Goal: Task Accomplishment & Management: Use online tool/utility

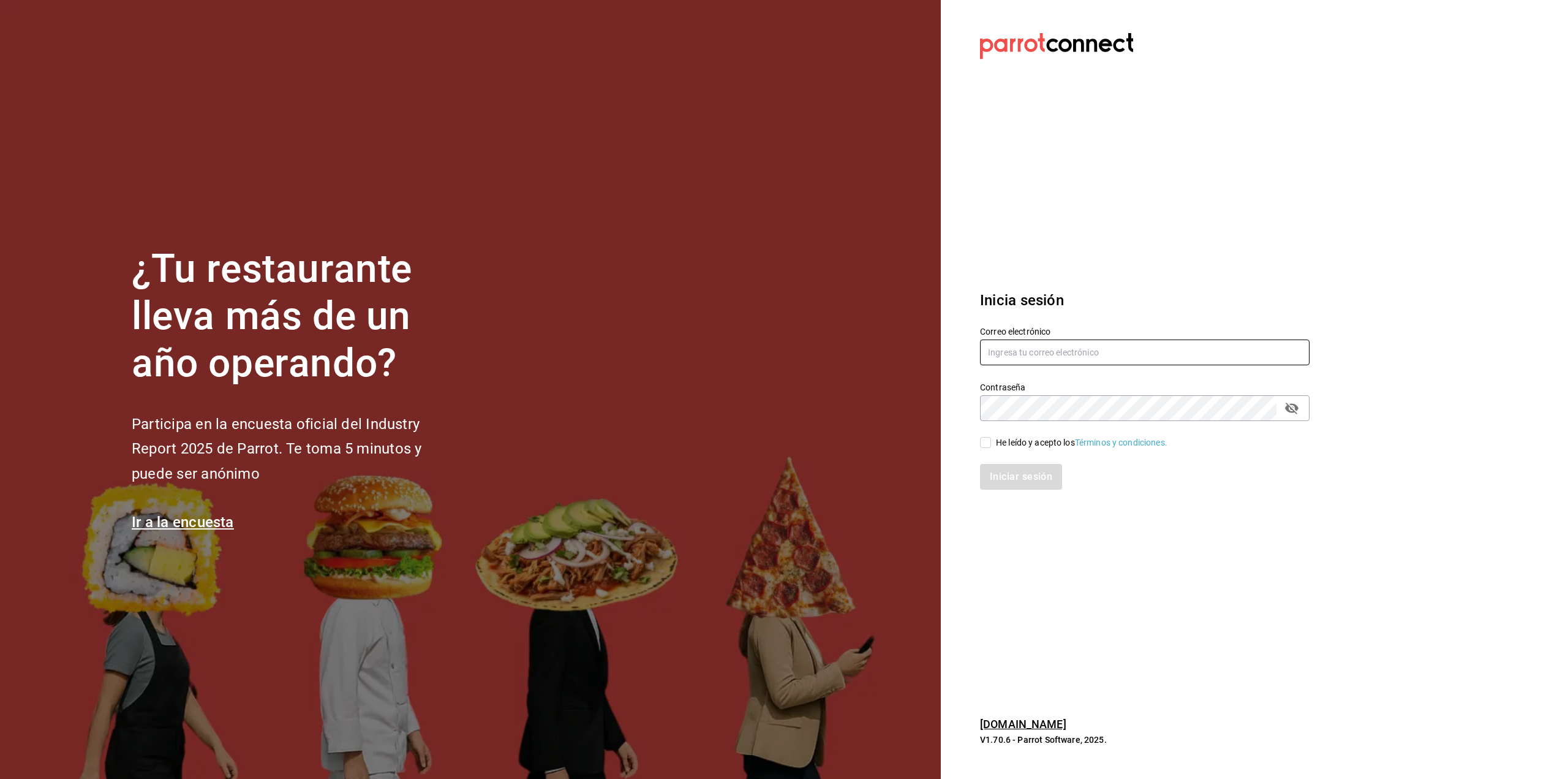
type input "DBENITEZ@FOODINMOTION.MX"
click at [988, 444] on input "He leído y acepto los Términos y condiciones." at bounding box center [986, 442] width 11 height 11
checkbox input "true"
click at [1027, 474] on button "Iniciar sesión" at bounding box center [1022, 477] width 83 height 26
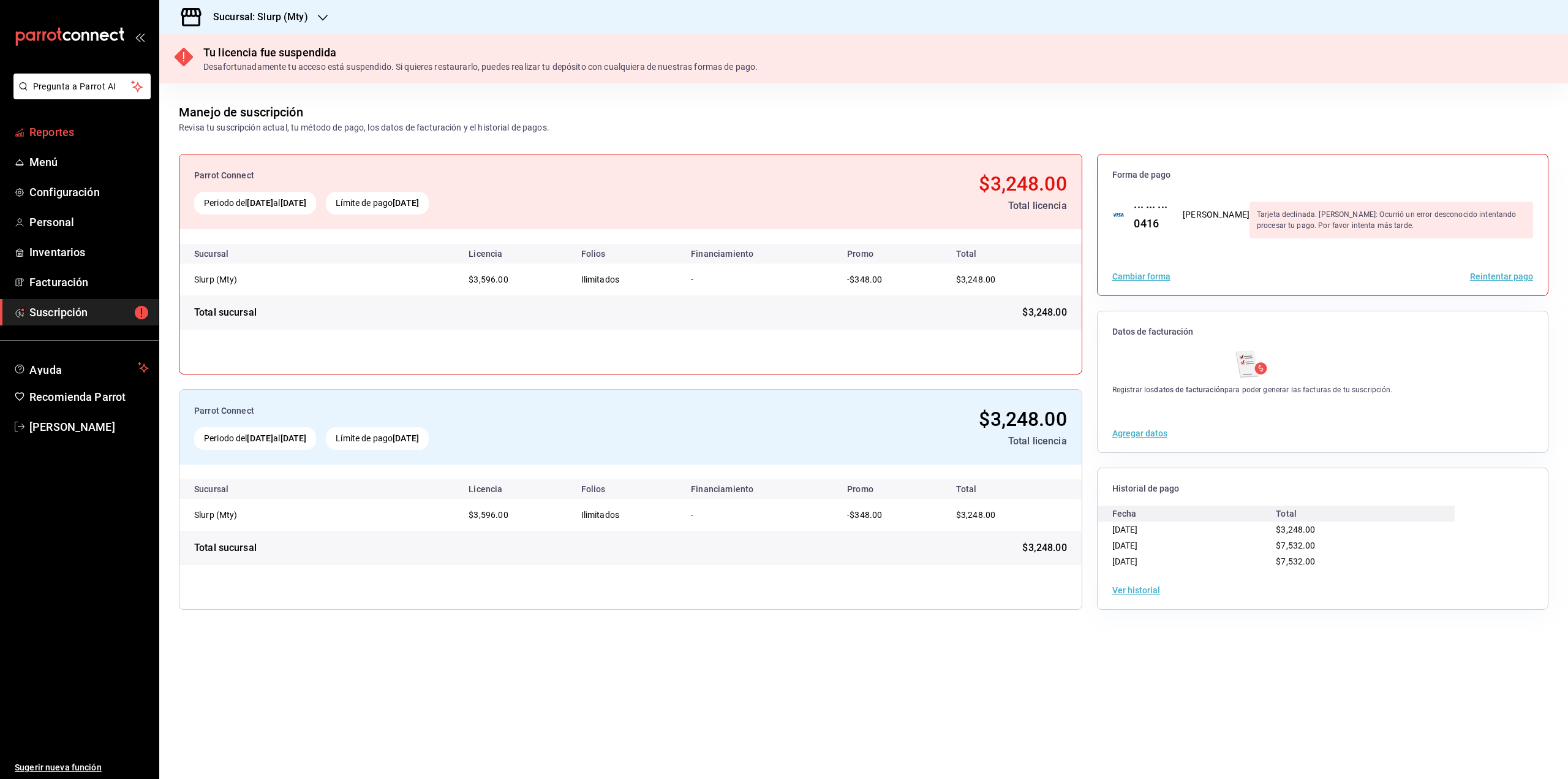
click at [68, 128] on span "Reportes" at bounding box center [89, 132] width 119 height 17
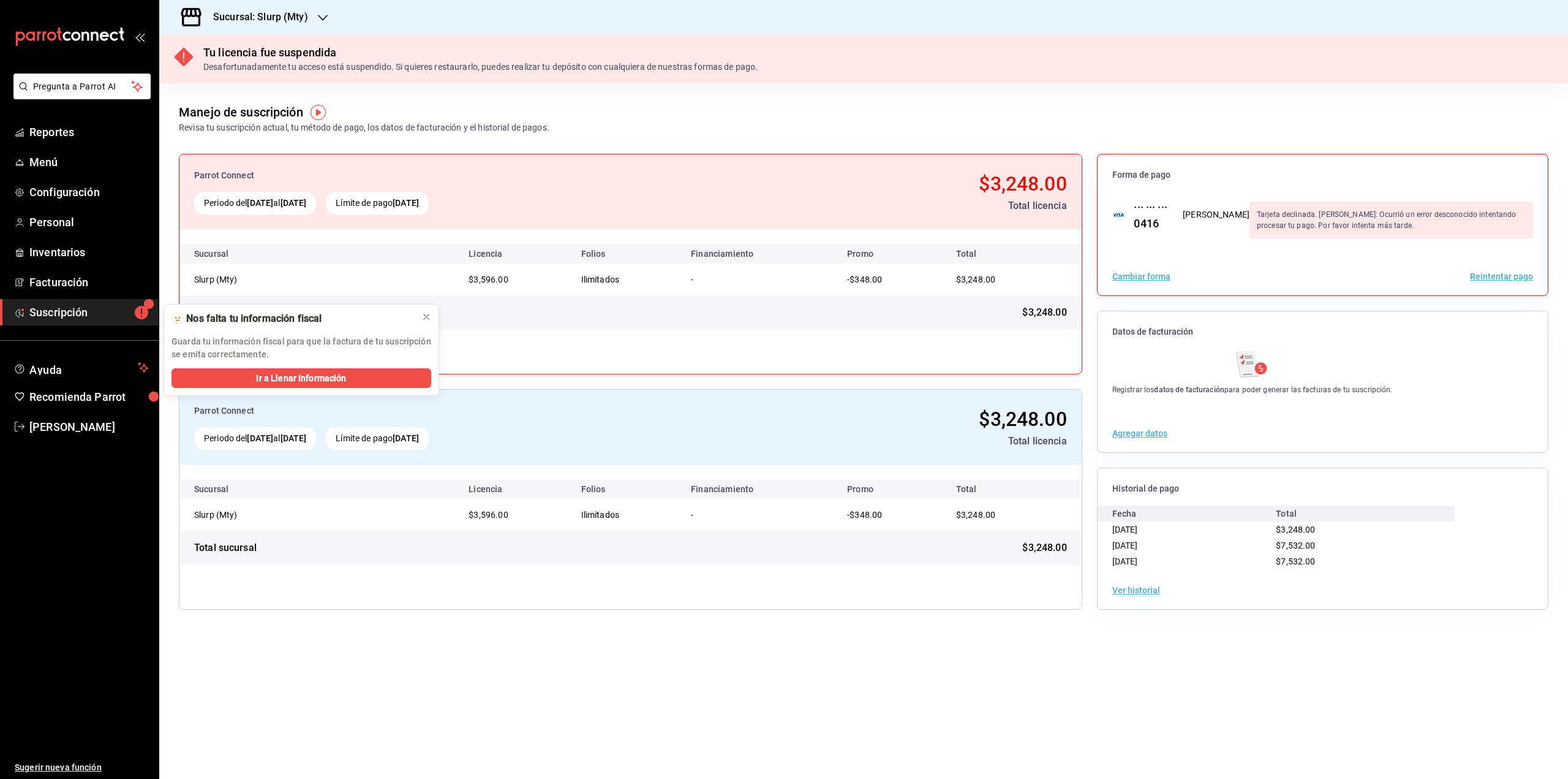
click at [294, 13] on h3 "Sucursal: Slurp (Mty)" at bounding box center [256, 17] width 105 height 15
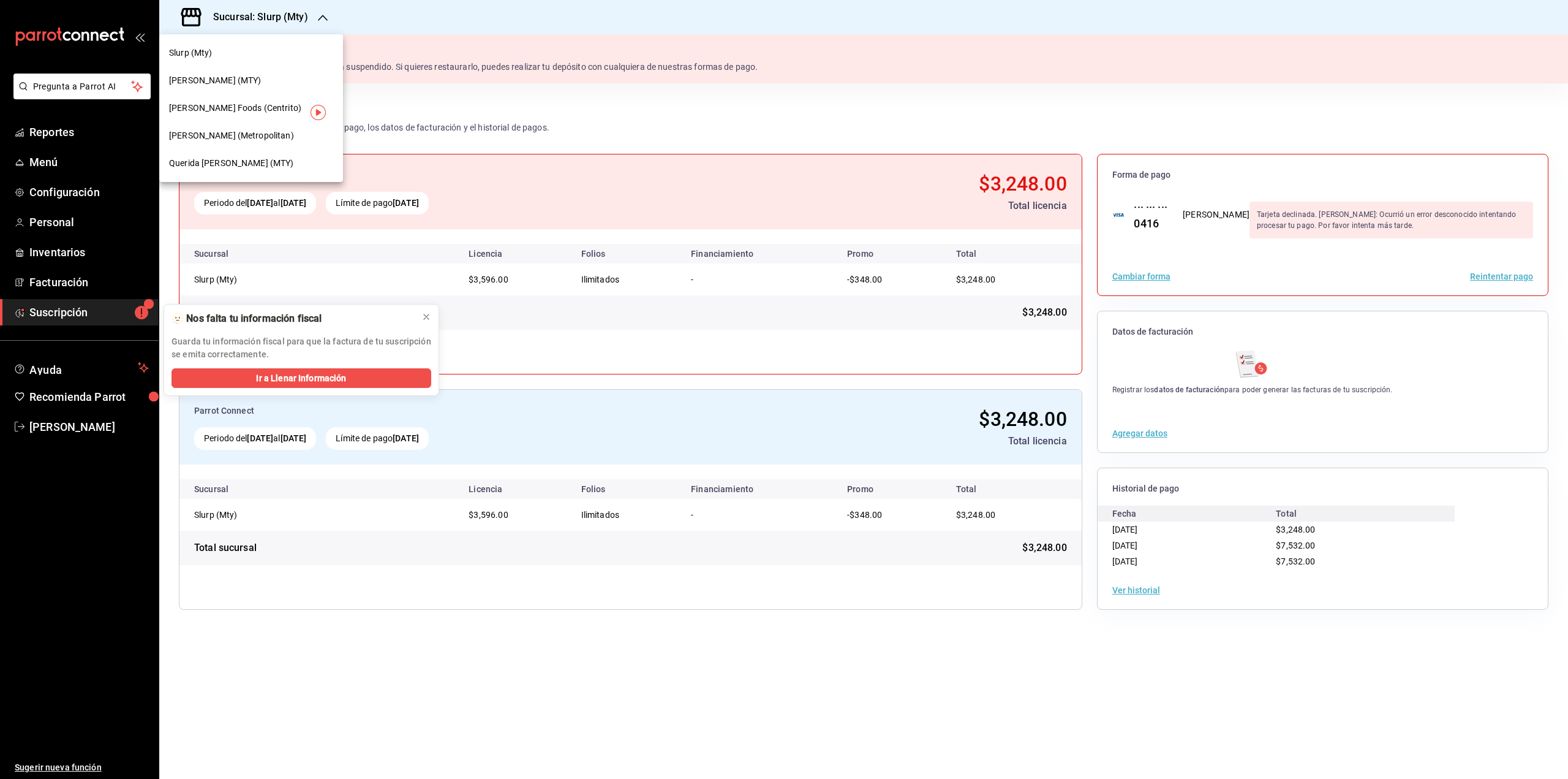
click at [236, 137] on span "[PERSON_NAME] (Metropolitan)" at bounding box center [231, 135] width 125 height 13
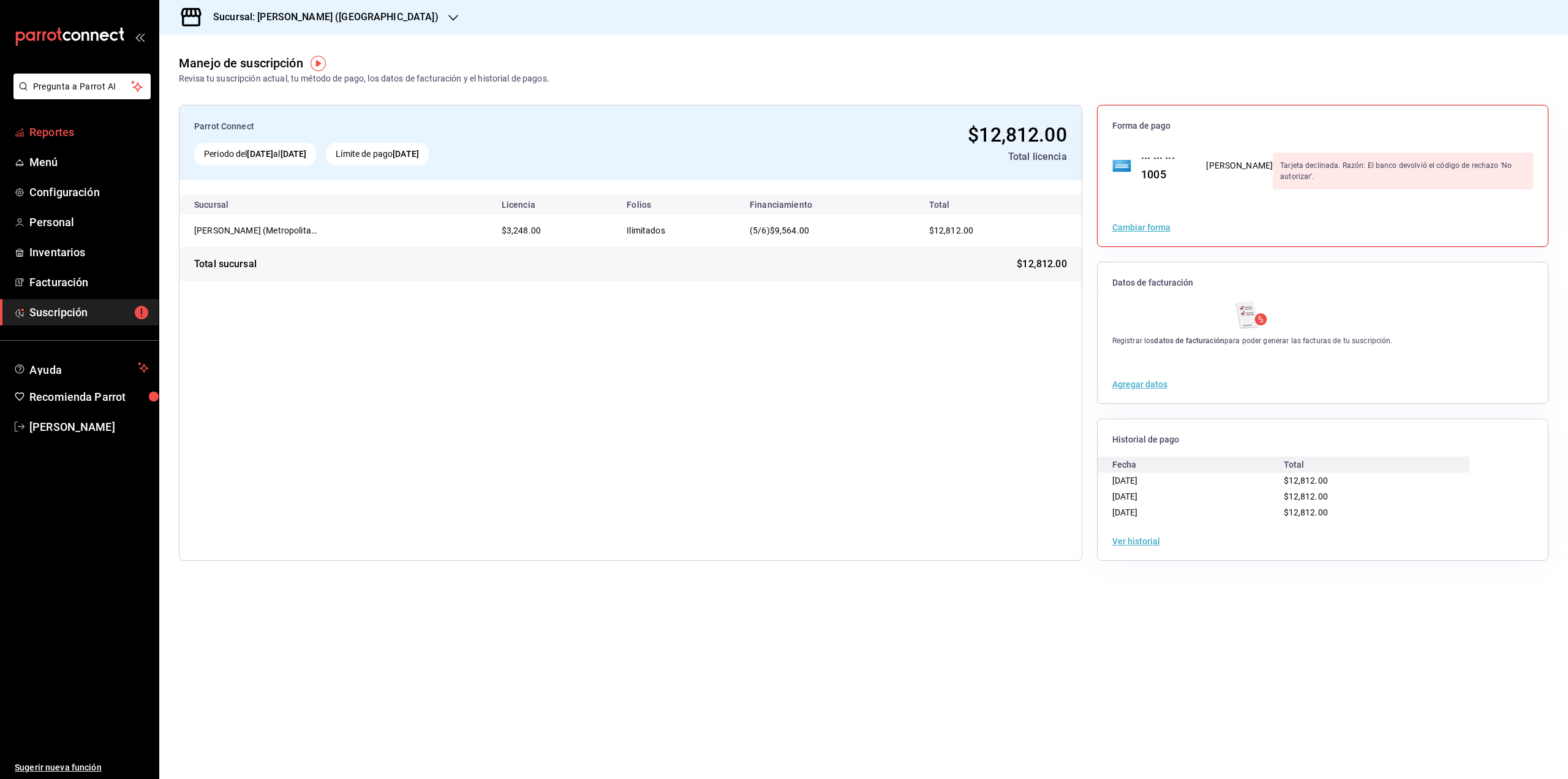
click at [60, 129] on span "Reportes" at bounding box center [89, 132] width 119 height 17
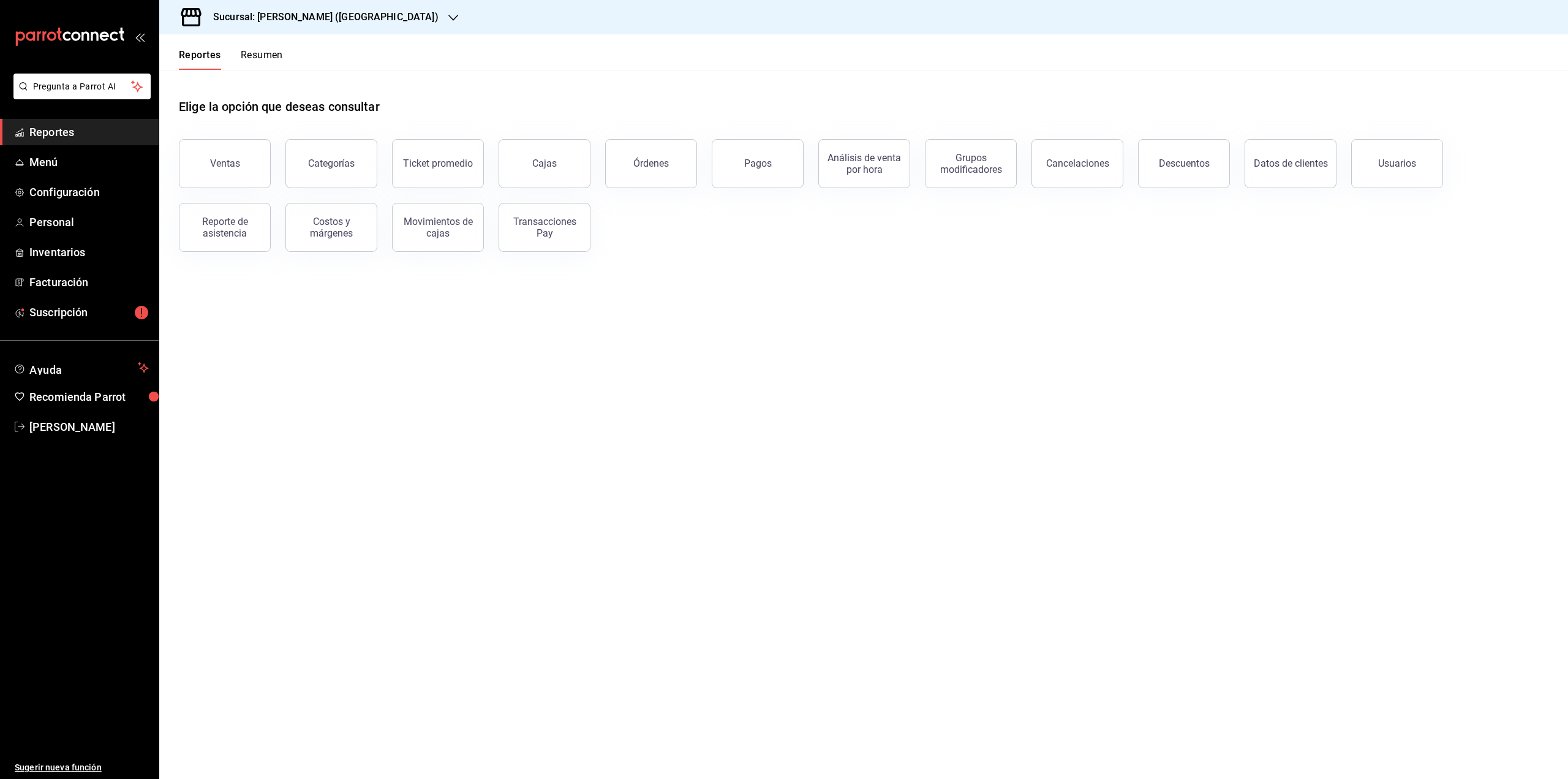
click at [279, 47] on div "Reportes Resumen" at bounding box center [221, 52] width 124 height 35
click at [223, 62] on div "Reportes Resumen" at bounding box center [230, 59] width 104 height 21
click at [251, 59] on button "Resumen" at bounding box center [262, 59] width 42 height 21
